Goal: Transaction & Acquisition: Purchase product/service

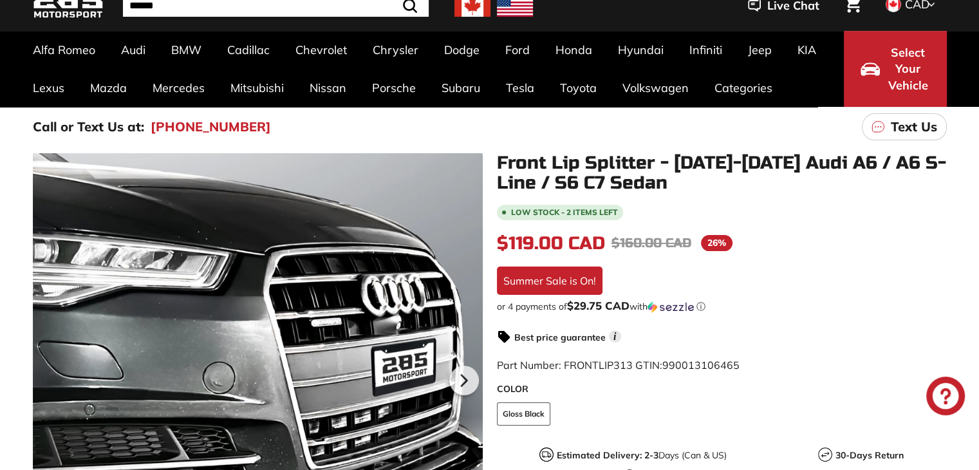
scroll to position [129, 0]
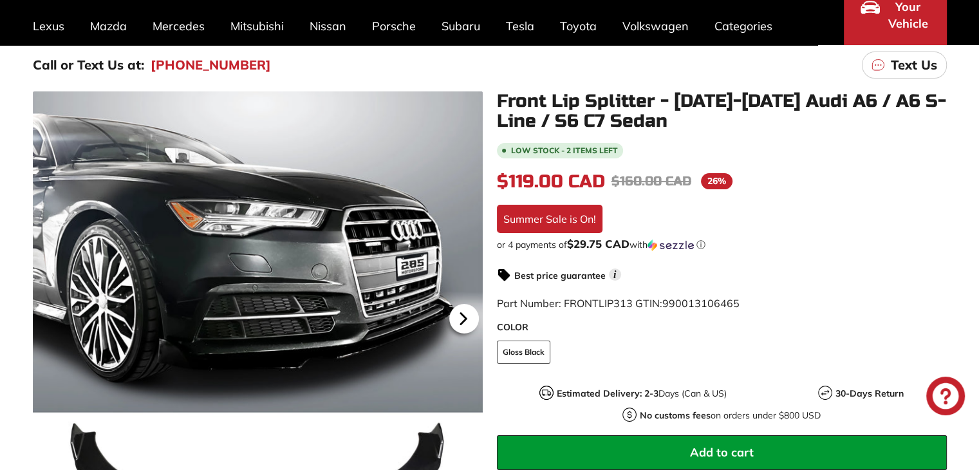
click at [458, 315] on icon at bounding box center [463, 319] width 30 height 30
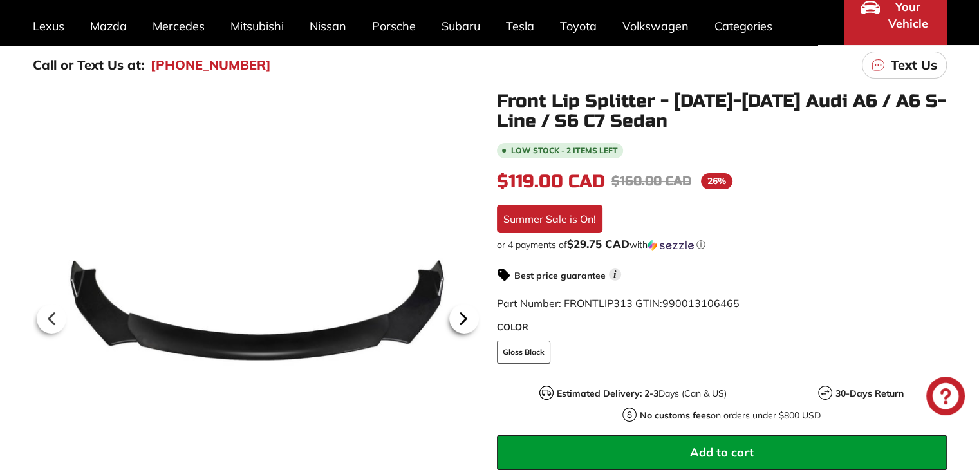
click at [457, 315] on icon at bounding box center [463, 319] width 30 height 30
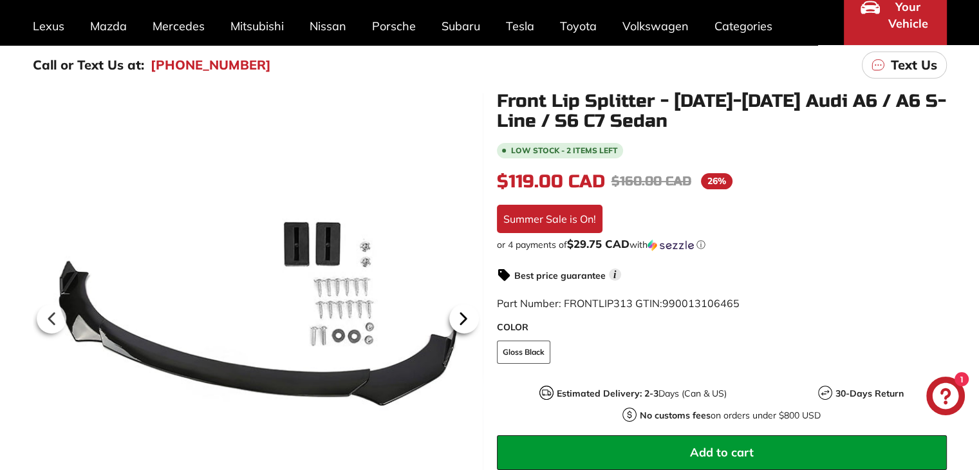
click at [457, 315] on icon at bounding box center [463, 319] width 30 height 30
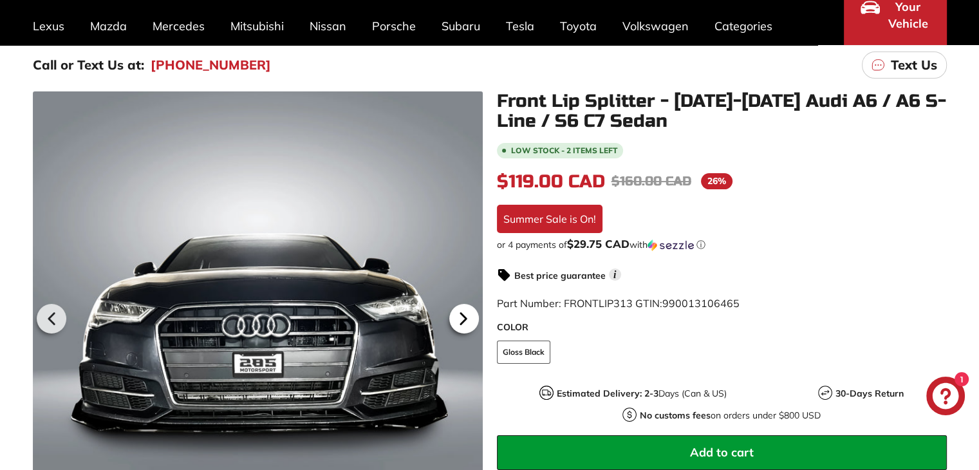
click at [457, 315] on icon at bounding box center [463, 319] width 30 height 30
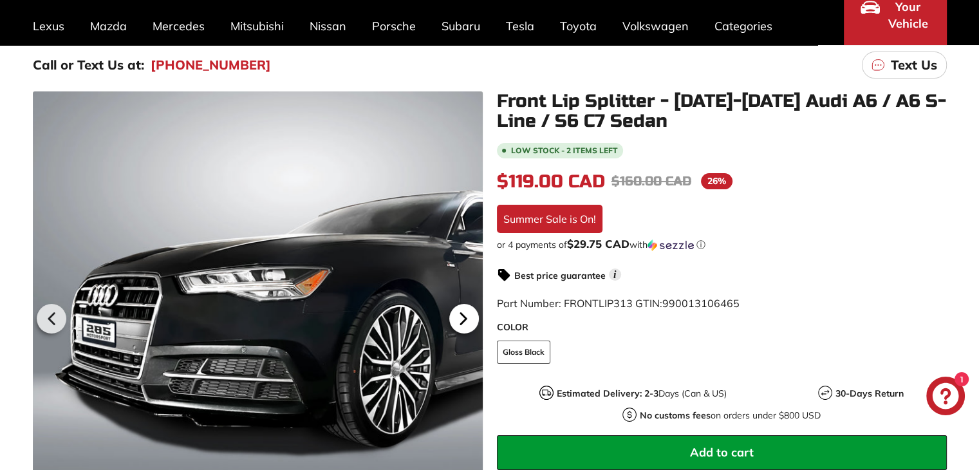
click at [469, 315] on icon at bounding box center [463, 319] width 30 height 30
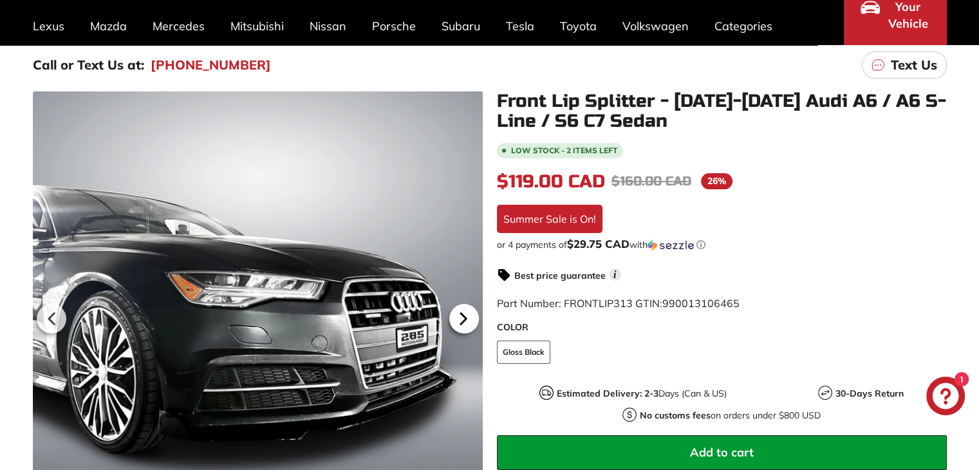
scroll to position [0, 67]
click at [466, 313] on icon at bounding box center [463, 319] width 30 height 30
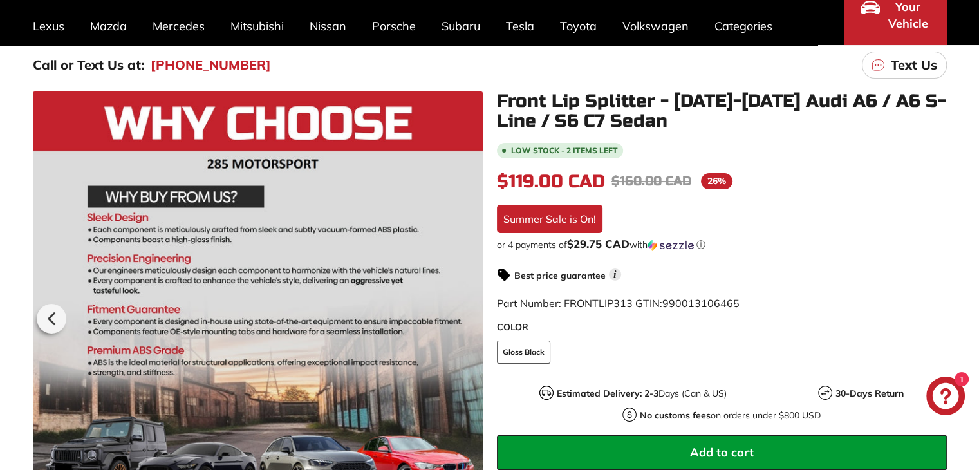
click at [466, 313] on div at bounding box center [258, 316] width 450 height 450
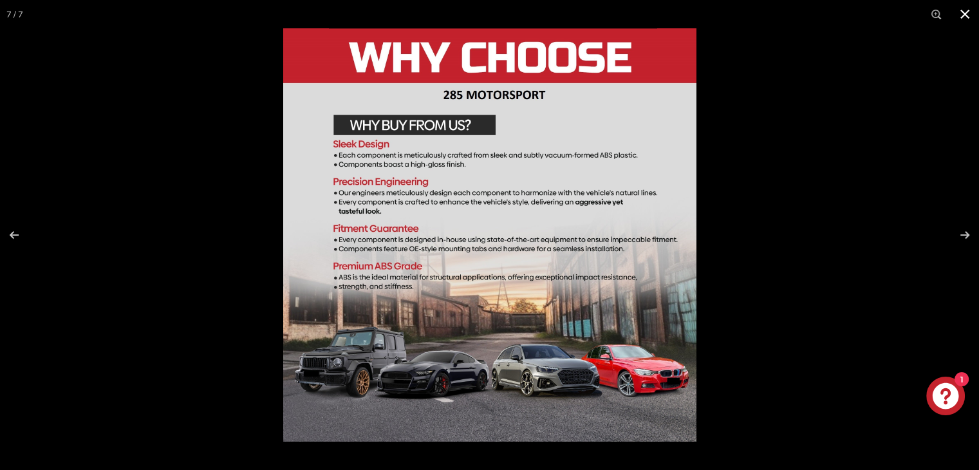
click at [970, 12] on button at bounding box center [964, 14] width 28 height 28
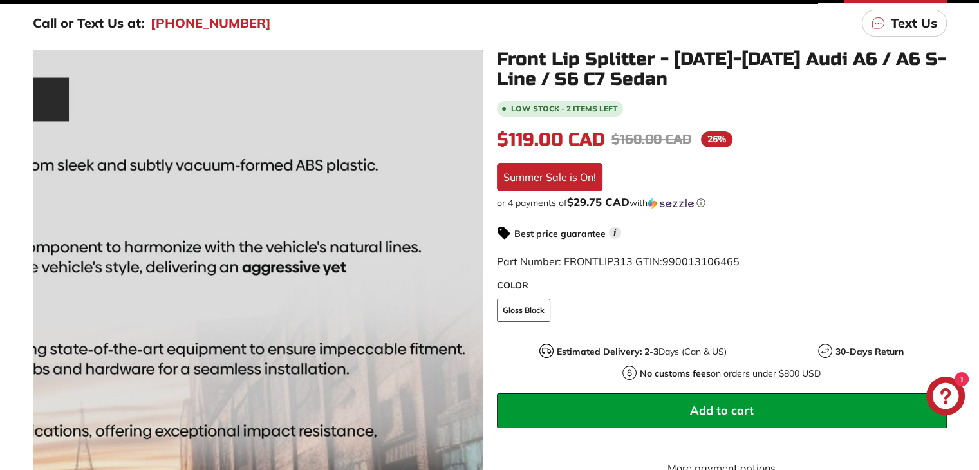
scroll to position [193, 0]
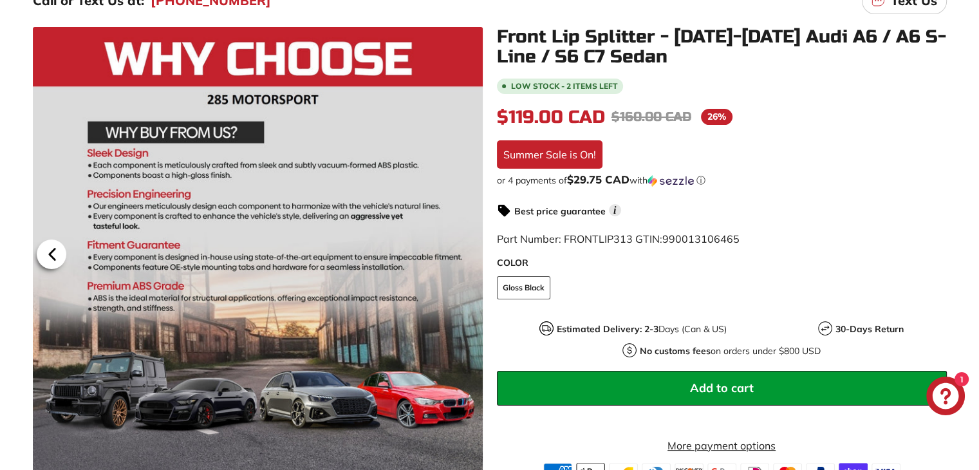
click at [44, 259] on icon at bounding box center [52, 254] width 30 height 30
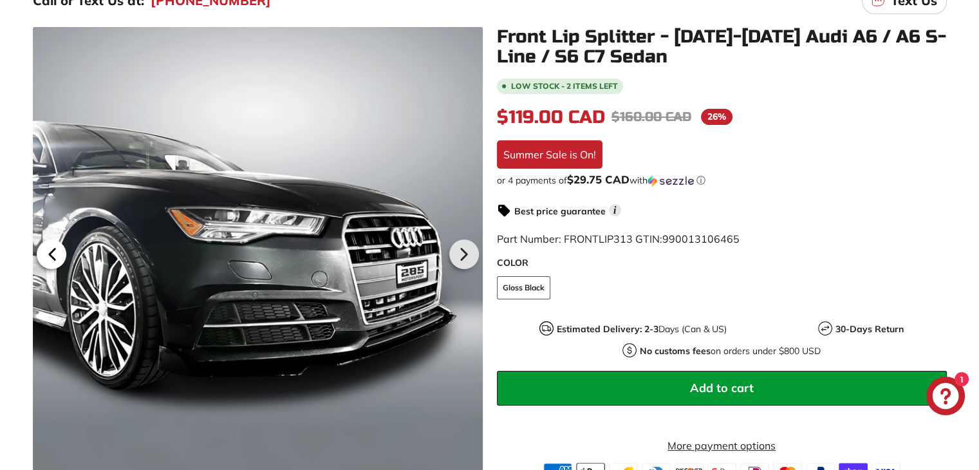
click at [44, 259] on icon at bounding box center [52, 254] width 30 height 30
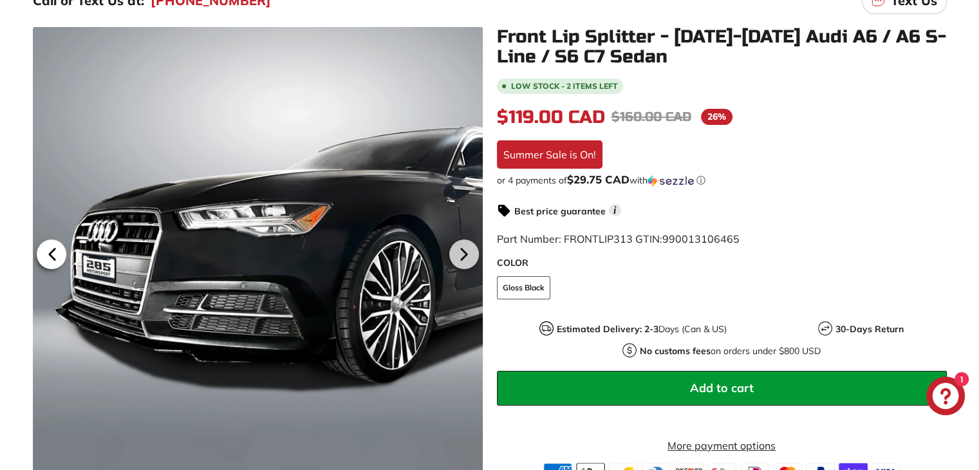
click at [44, 259] on icon at bounding box center [52, 254] width 30 height 30
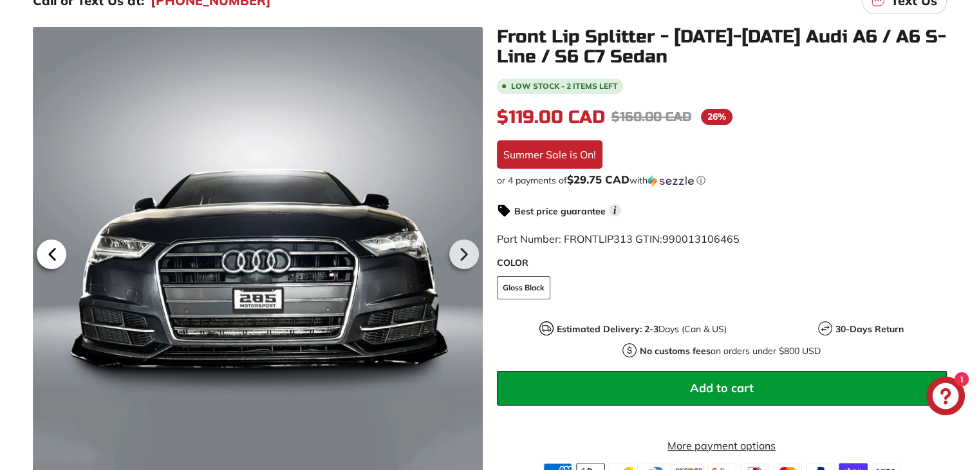
click at [44, 259] on icon at bounding box center [52, 254] width 30 height 30
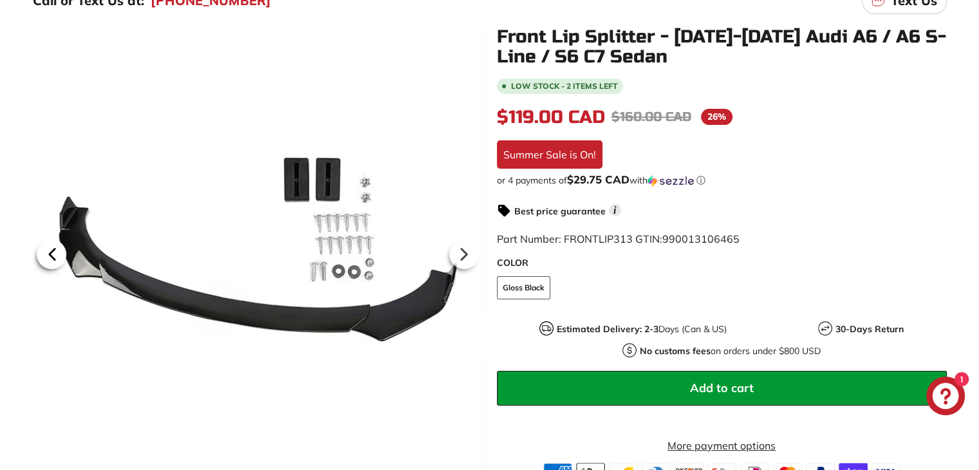
click at [44, 259] on icon at bounding box center [52, 254] width 30 height 30
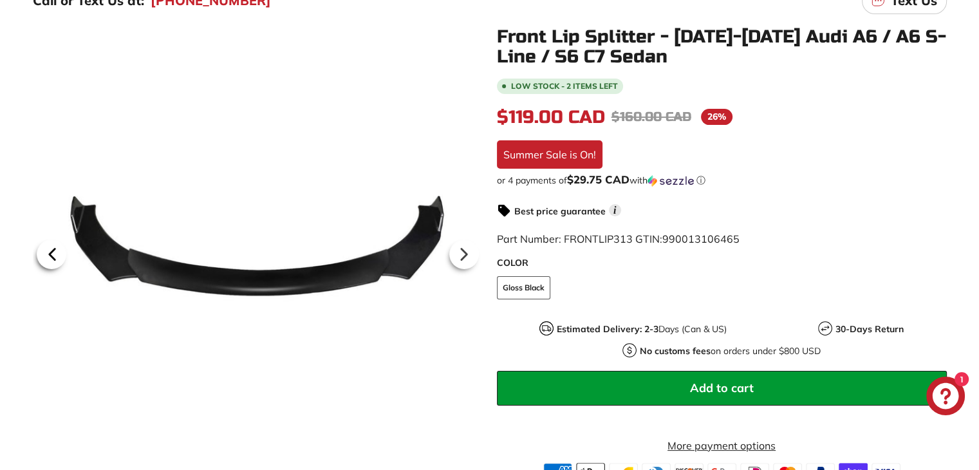
scroll to position [0, 0]
click at [44, 259] on icon at bounding box center [52, 254] width 30 height 30
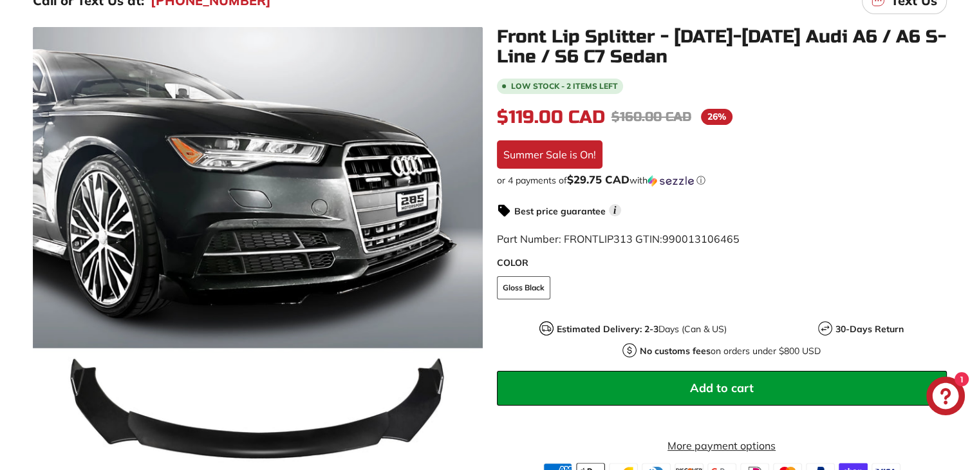
click at [669, 394] on button "Add to cart" at bounding box center [722, 388] width 450 height 35
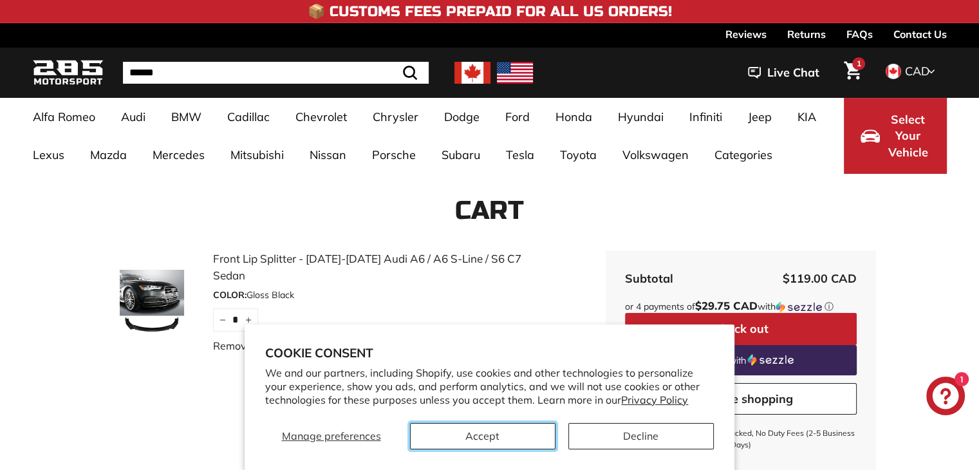
click at [513, 434] on button "Accept" at bounding box center [482, 436] width 145 height 26
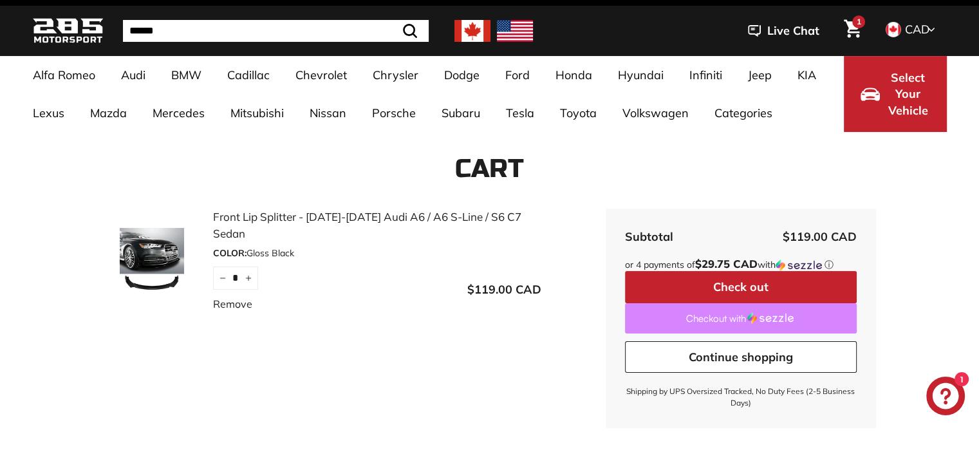
scroll to position [64, 0]
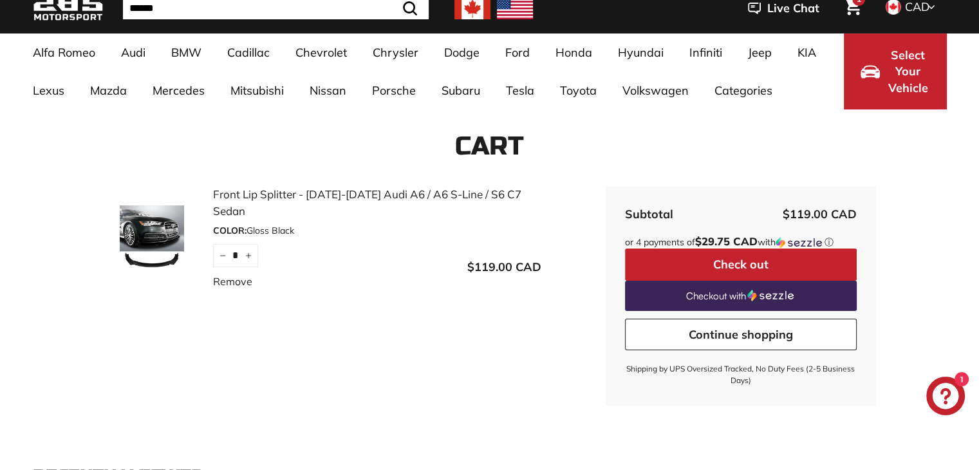
click at [711, 261] on button "Check out" at bounding box center [741, 264] width 232 height 32
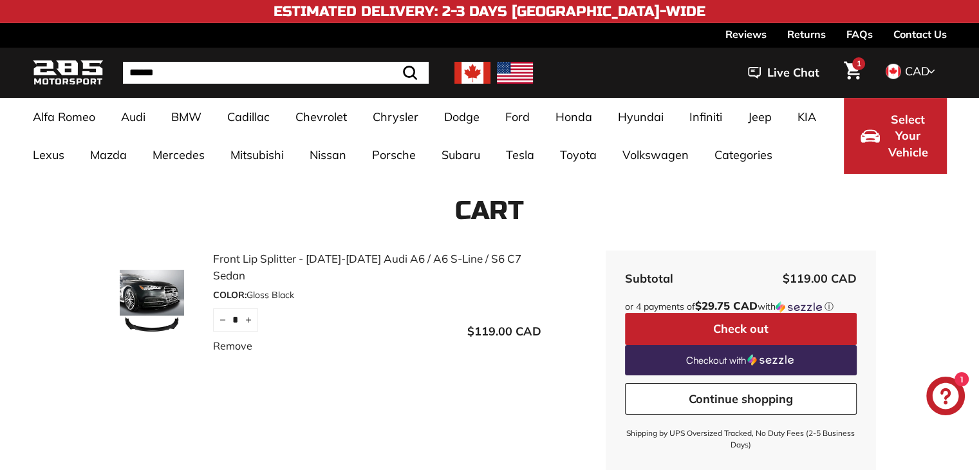
click at [694, 323] on button "Check out" at bounding box center [741, 329] width 232 height 32
